Goal: Transaction & Acquisition: Download file/media

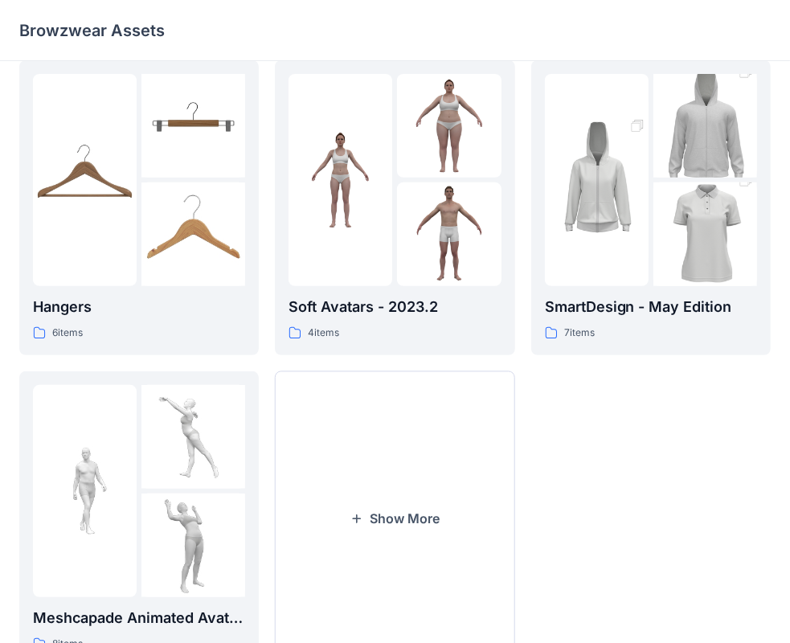
scroll to position [399, 0]
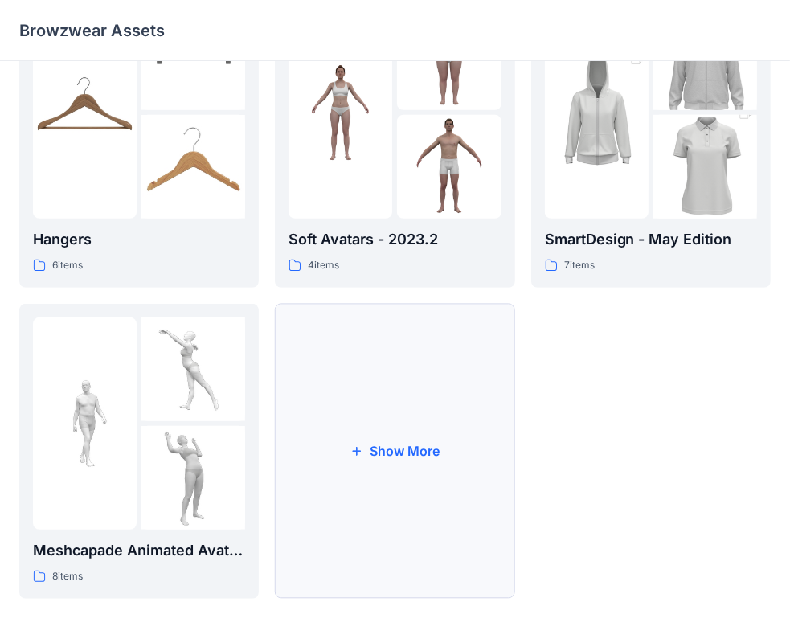
click at [380, 440] on button "Show More" at bounding box center [394, 451] width 239 height 295
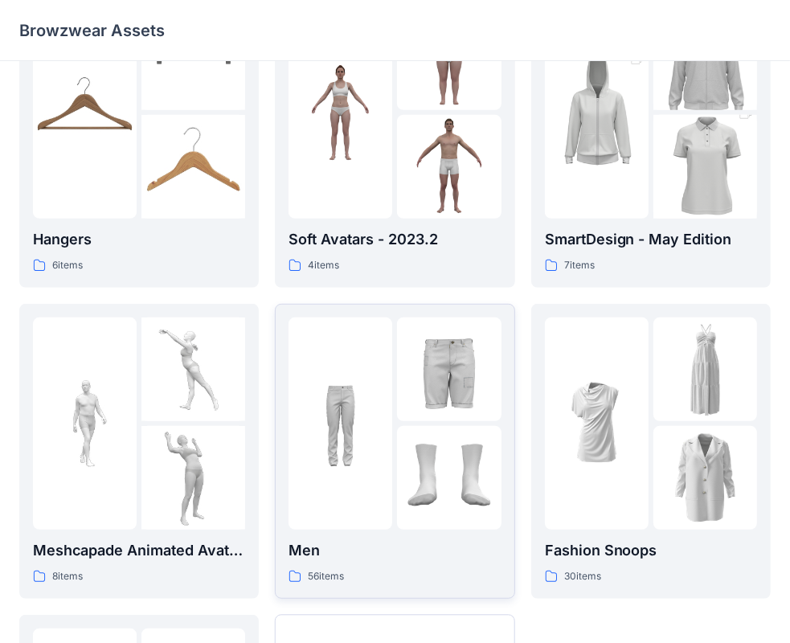
click at [391, 405] on div at bounding box center [340, 423] width 104 height 212
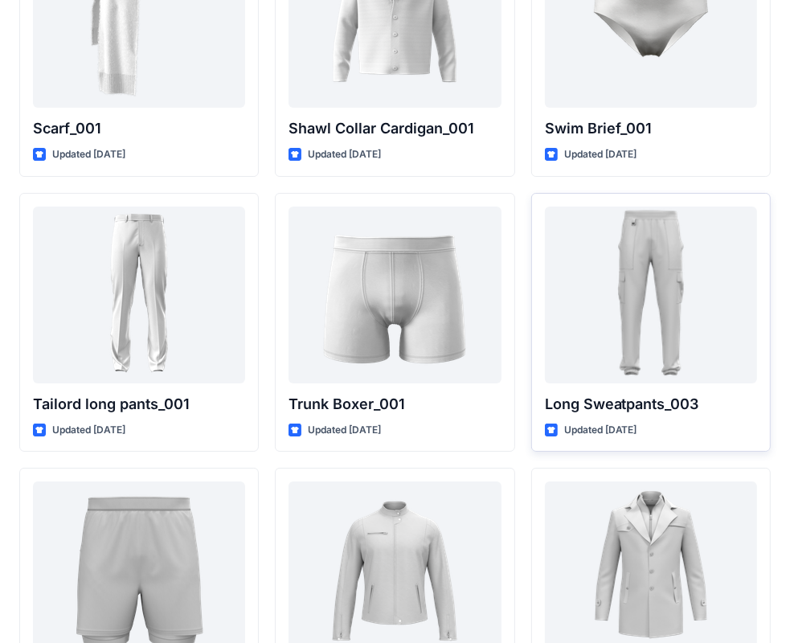
scroll to position [3762, 0]
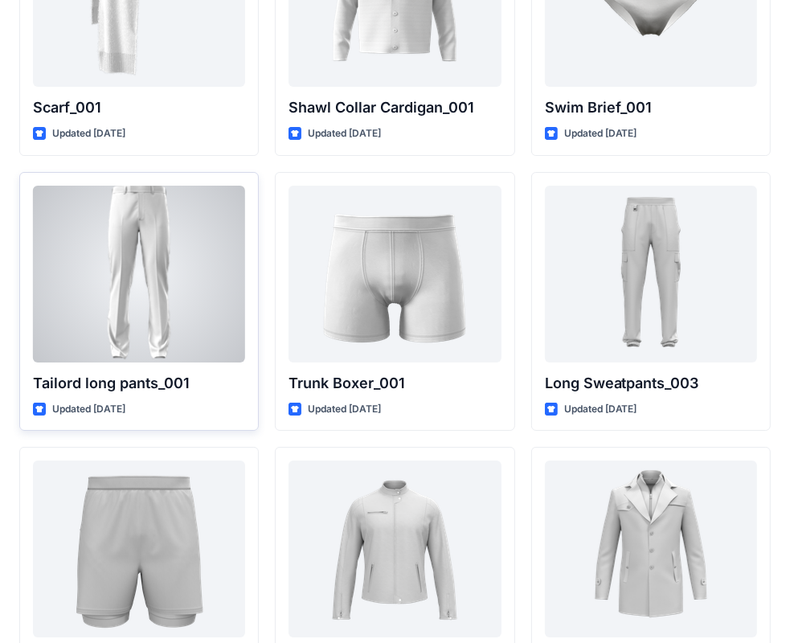
click at [158, 242] on div at bounding box center [139, 274] width 212 height 177
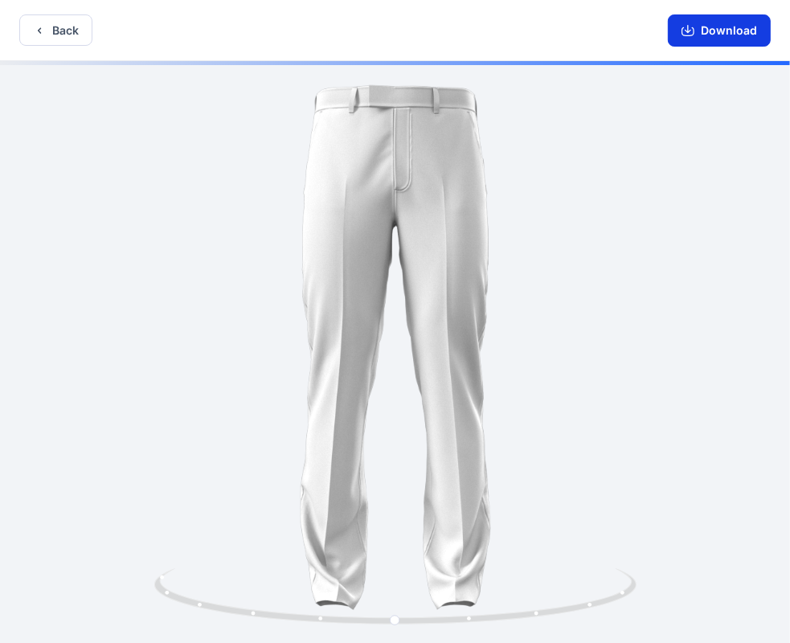
click at [716, 33] on button "Download" at bounding box center [719, 30] width 103 height 32
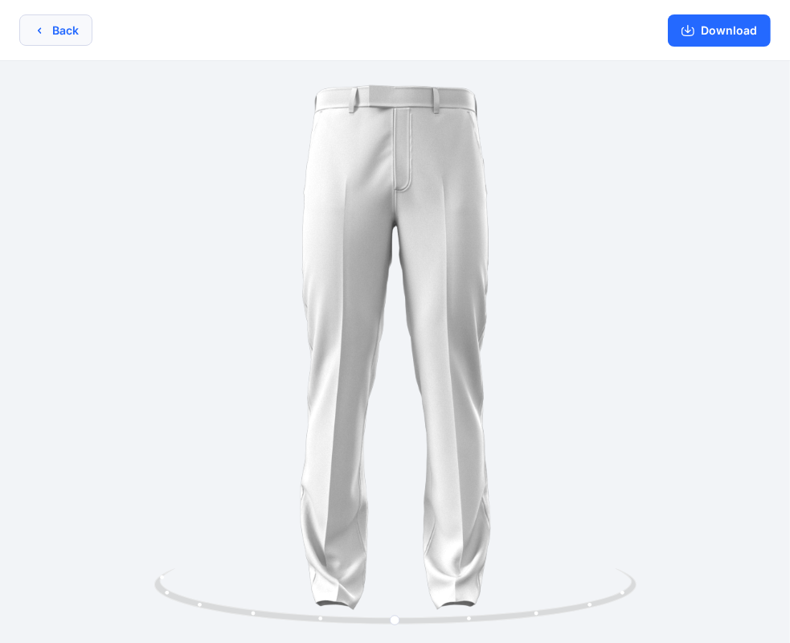
click at [76, 29] on button "Back" at bounding box center [55, 29] width 73 height 31
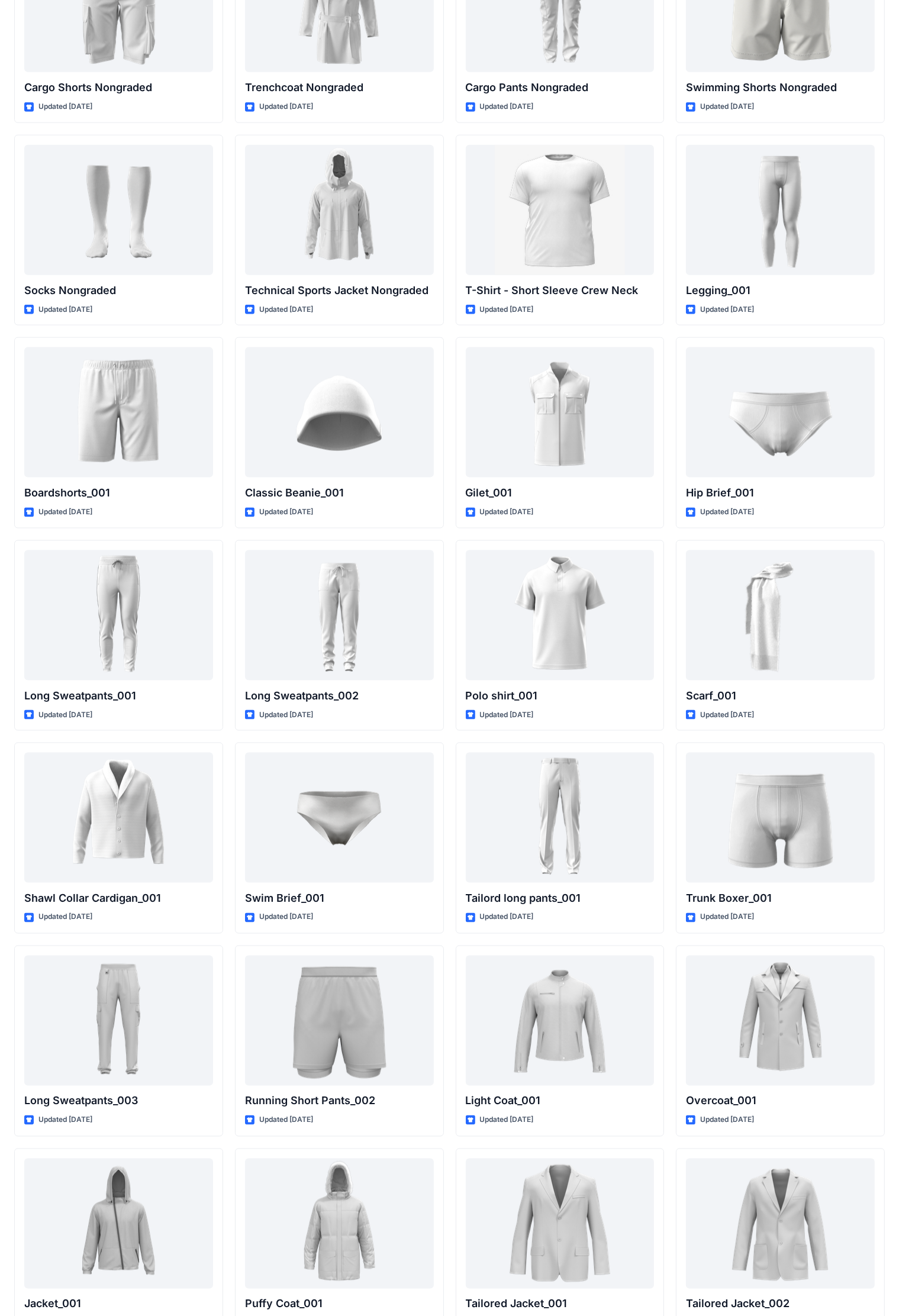
scroll to position [1580, 0]
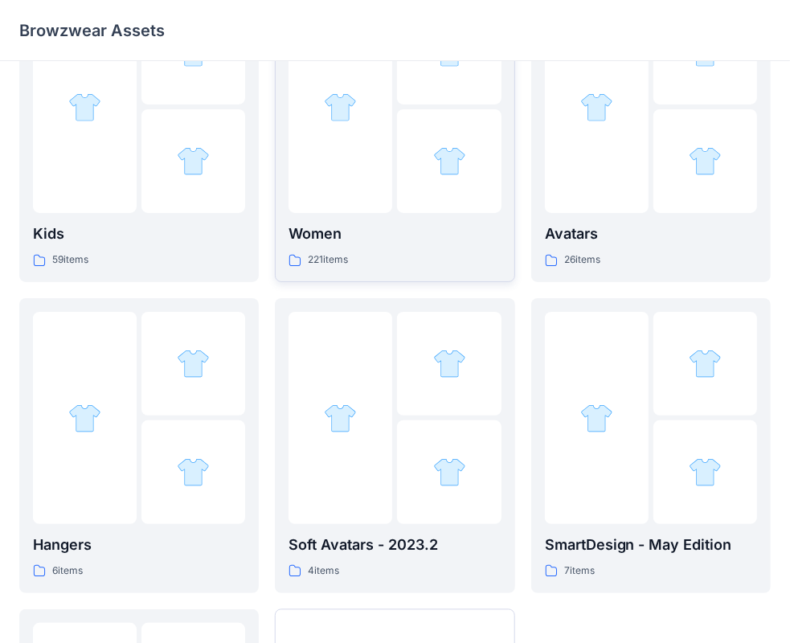
scroll to position [399, 0]
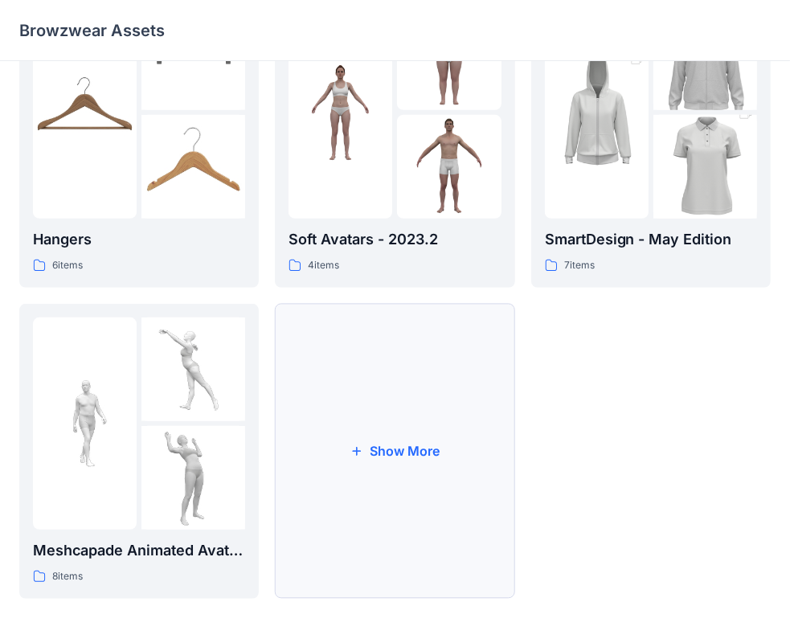
drag, startPoint x: 386, startPoint y: 444, endPoint x: 370, endPoint y: 439, distance: 16.8
click at [370, 439] on button "Show More" at bounding box center [394, 451] width 239 height 295
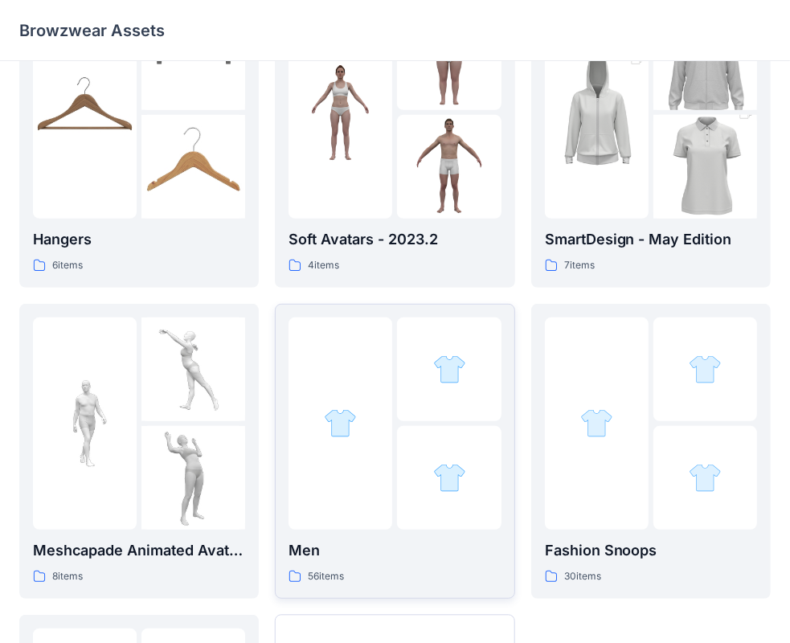
click at [333, 493] on div at bounding box center [340, 423] width 104 height 212
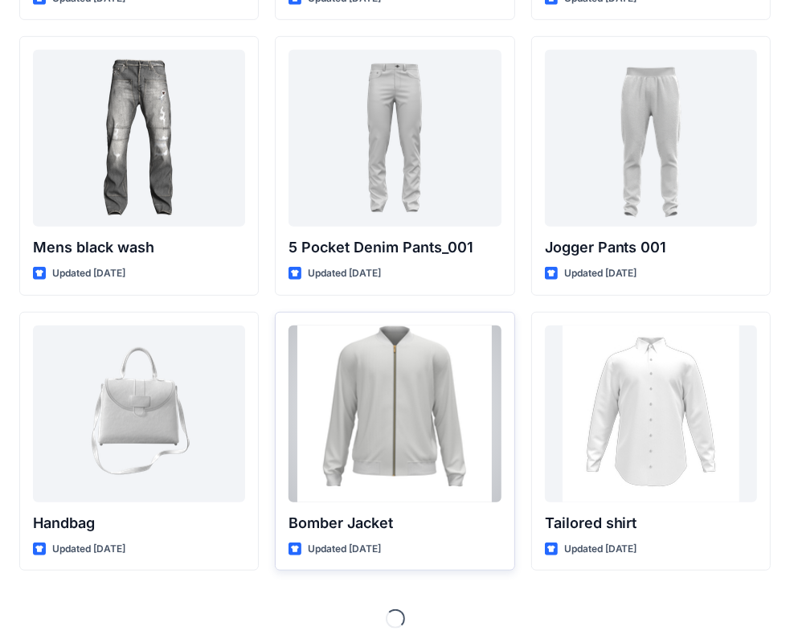
scroll to position [598, 0]
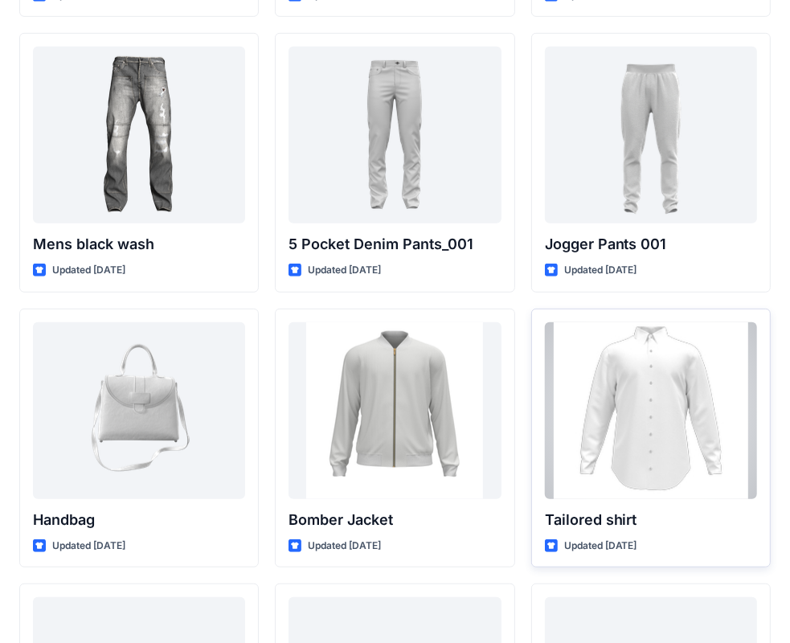
click at [618, 393] on div at bounding box center [651, 410] width 212 height 177
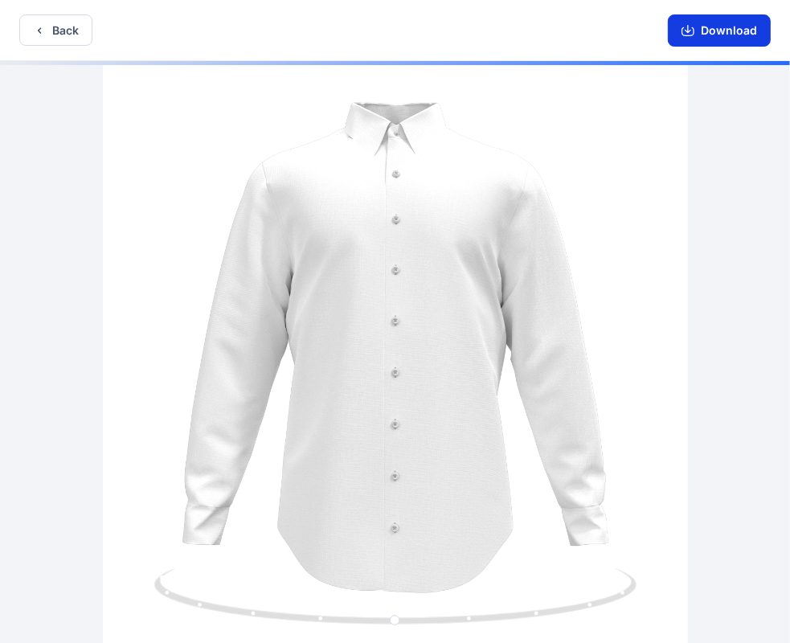
click at [678, 23] on button "Download" at bounding box center [719, 30] width 103 height 32
